Goal: Task Accomplishment & Management: Use online tool/utility

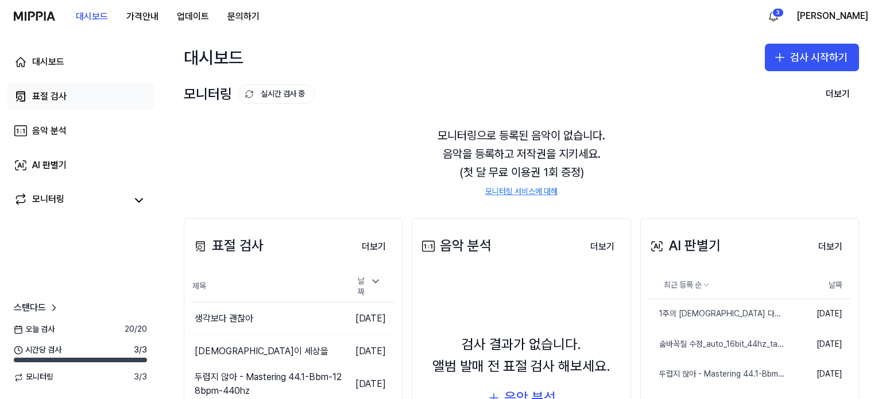
click at [53, 91] on div "표절 검사" at bounding box center [49, 97] width 34 height 14
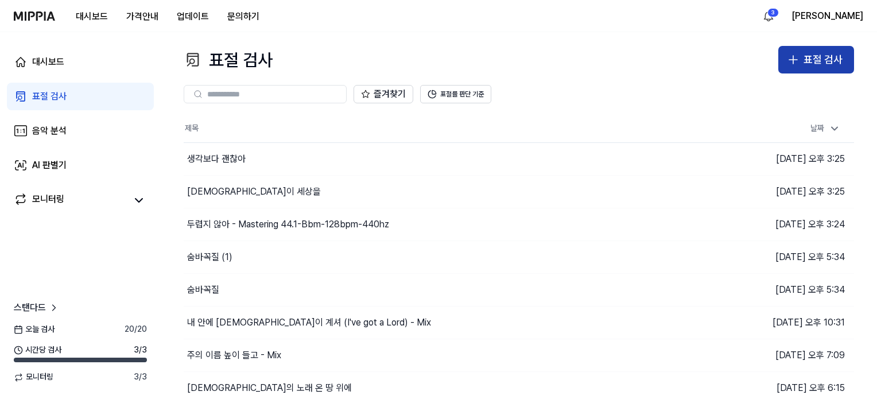
click at [824, 58] on div "표절 검사" at bounding box center [823, 60] width 39 height 17
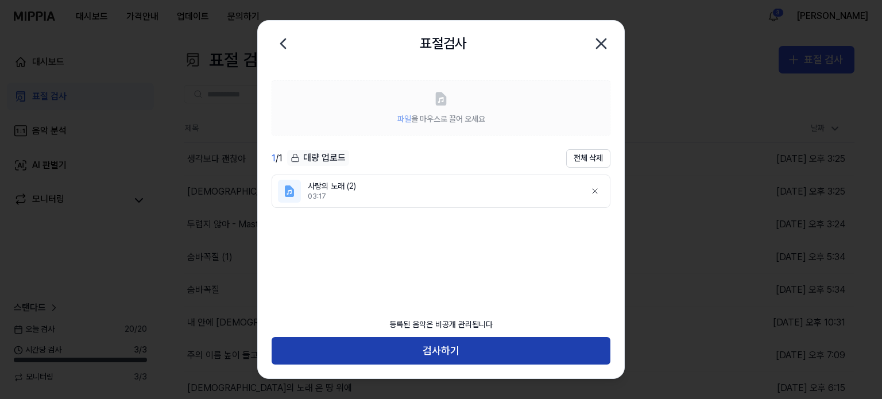
click at [462, 352] on button "검사하기" at bounding box center [441, 351] width 339 height 28
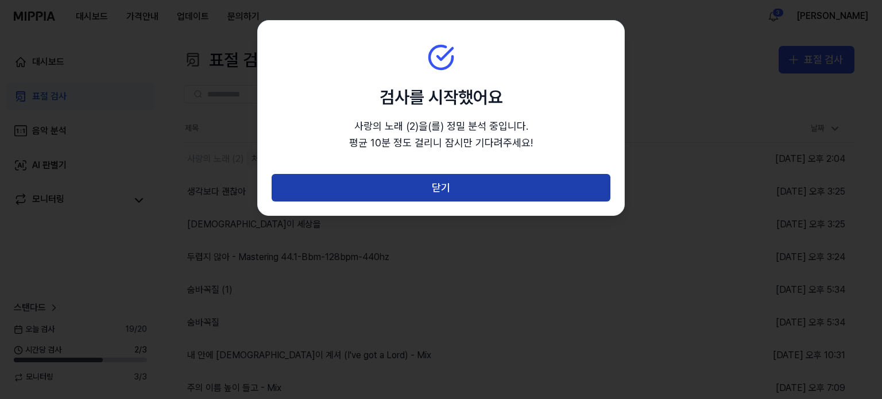
click at [466, 186] on button "닫기" at bounding box center [441, 188] width 339 height 28
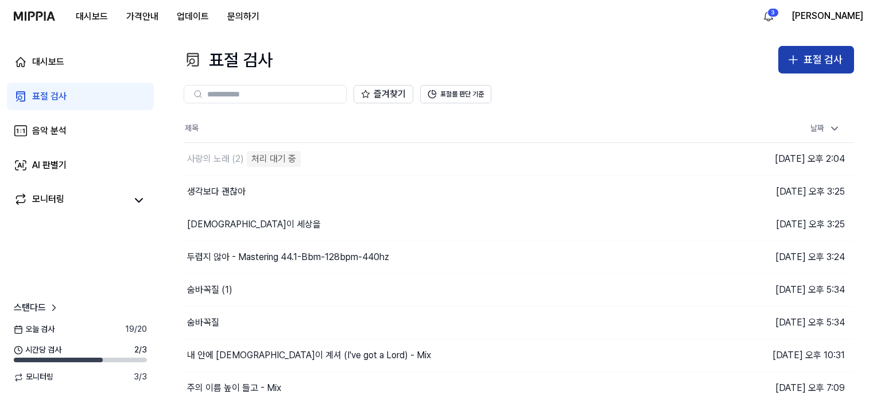
click at [817, 66] on div "표절 검사" at bounding box center [823, 60] width 39 height 17
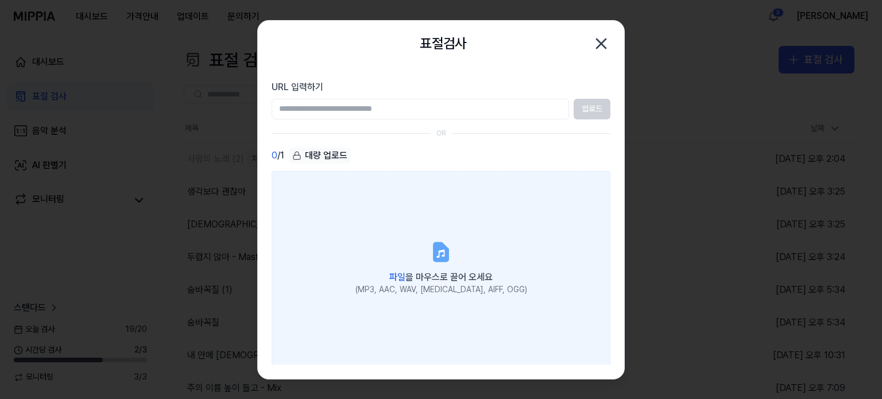
click at [449, 262] on icon at bounding box center [440, 252] width 23 height 23
click at [0, 0] on input "파일 을 마우스로 끌어 오세요 (MP3, AAC, WAV, [MEDICAL_DATA], AIFF, OGG)" at bounding box center [0, 0] width 0 height 0
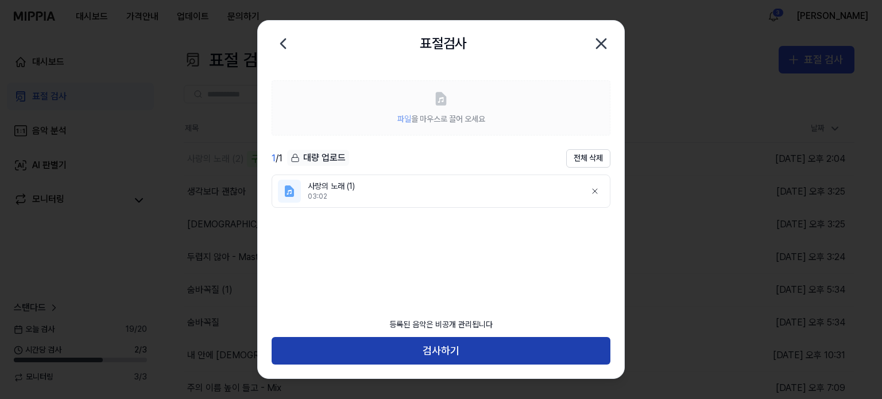
click at [457, 350] on button "검사하기" at bounding box center [441, 351] width 339 height 28
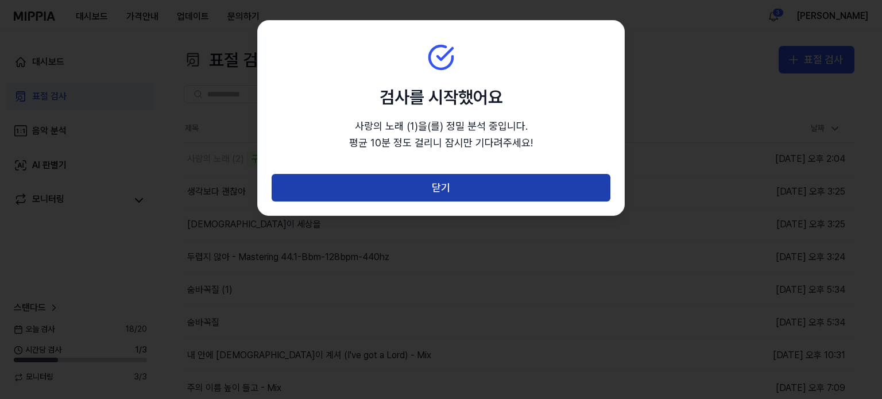
click at [457, 192] on button "닫기" at bounding box center [441, 188] width 339 height 28
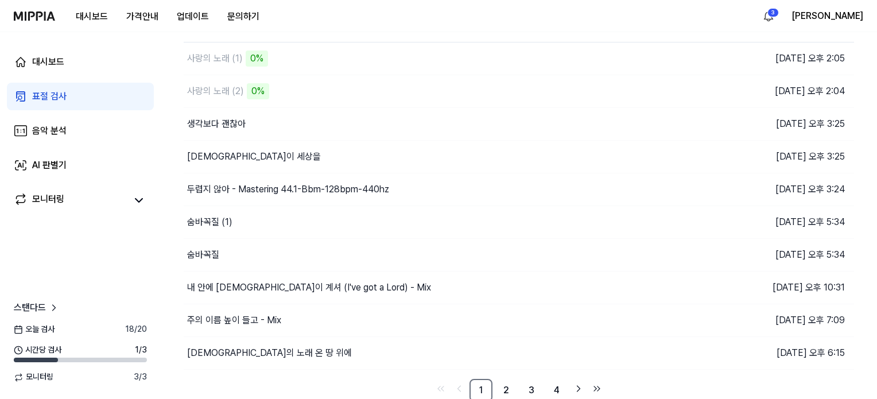
scroll to position [102, 0]
click at [820, 20] on html "대시보드 가격안내 업데이트 문의하기 3 강석진 대시보드 표절 검사 음악 분석 AI 판별기 모니터링 스탠다드 오늘 검사 18 / 20 시간당 검…" at bounding box center [438, 97] width 877 height 399
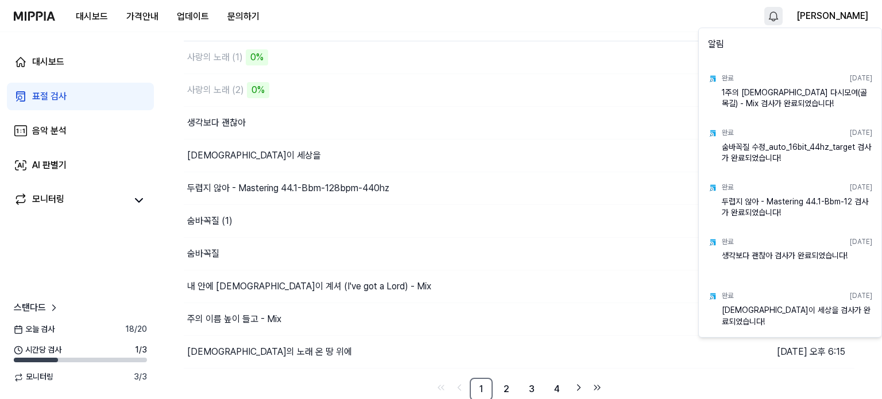
click at [820, 20] on html "대시보드 가격안내 업데이트 문의하기 강석진 대시보드 표절 검사 음악 분석 AI 판별기 모니터링 스탠다드 오늘 검사 18 / 20 시간당 검사 …" at bounding box center [441, 97] width 882 height 399
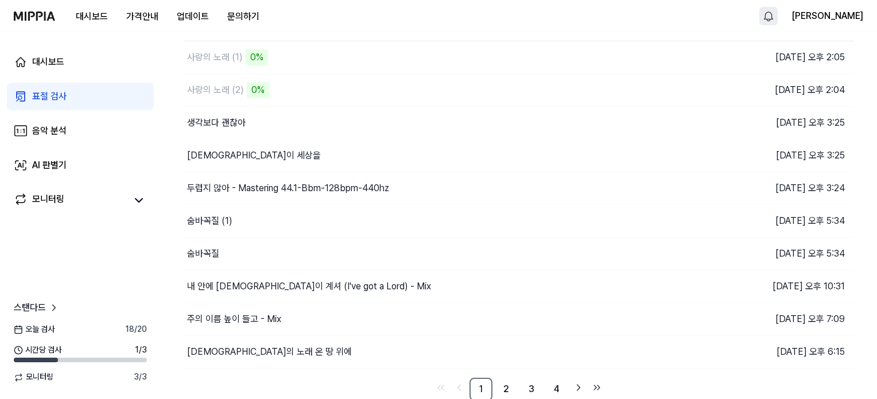
click at [820, 20] on html "대시보드 가격안내 업데이트 문의하기 강석진 대시보드 표절 검사 음악 분석 AI 판별기 모니터링 스탠다드 오늘 검사 18 / 20 시간당 검사 …" at bounding box center [438, 97] width 877 height 399
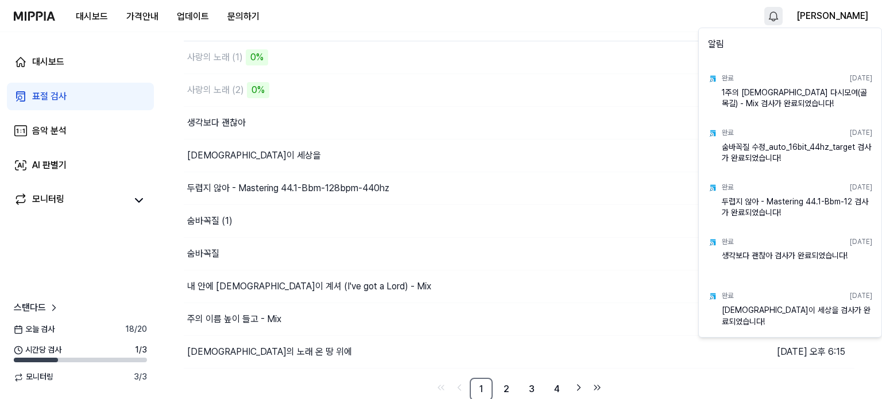
click at [820, 20] on html "대시보드 가격안내 업데이트 문의하기 강석진 대시보드 표절 검사 음악 분석 AI 판별기 모니터링 스탠다드 오늘 검사 18 / 20 시간당 검사 …" at bounding box center [441, 97] width 882 height 399
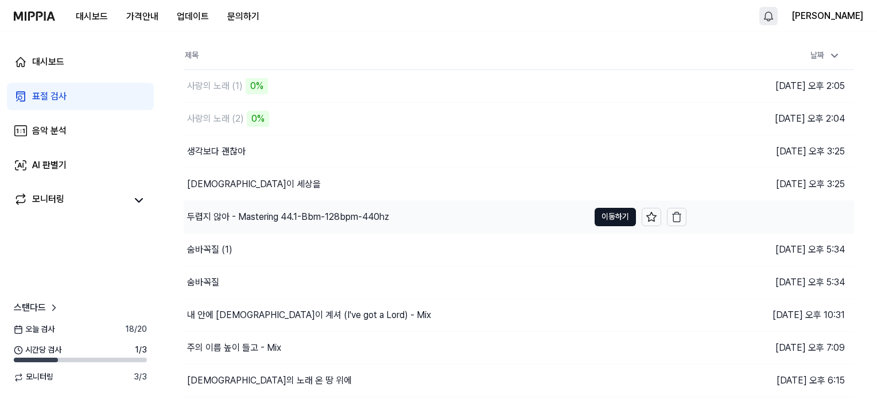
scroll to position [0, 0]
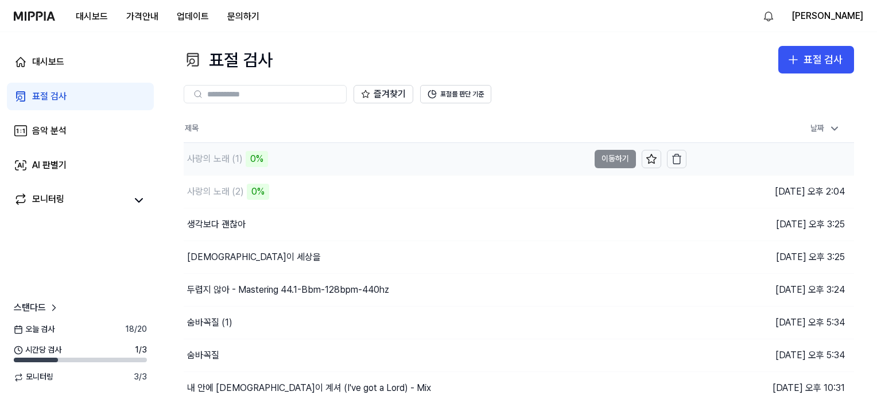
click at [226, 151] on div "사랑의 노래 (1) 0%" at bounding box center [226, 159] width 84 height 16
click at [225, 153] on div "사랑의 노래 (1)" at bounding box center [215, 159] width 56 height 14
click at [604, 159] on td "사랑의 노래 (1) 0% 이동하기" at bounding box center [435, 159] width 503 height 32
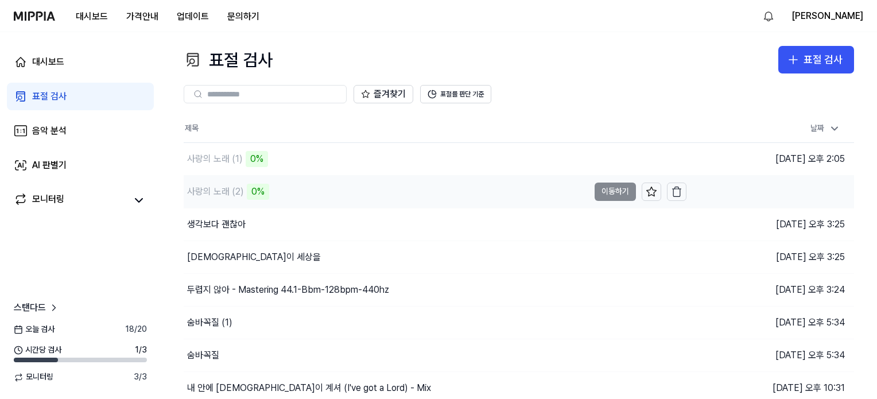
click at [604, 192] on td "사랑의 노래 (2) 0% 이동하기" at bounding box center [435, 192] width 503 height 32
click at [680, 69] on div "표절 검사 표절 검사" at bounding box center [519, 60] width 671 height 28
